Goal: Information Seeking & Learning: Learn about a topic

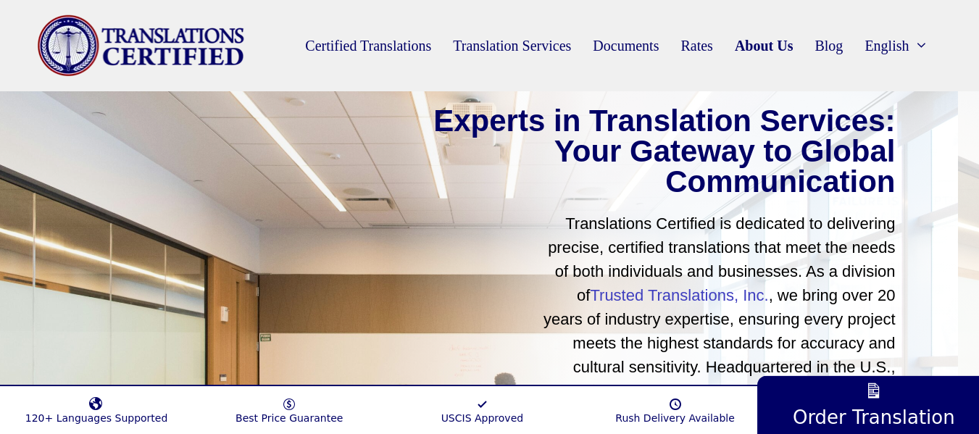
click at [731, 51] on link "About Us" at bounding box center [764, 45] width 80 height 33
